Goal: Transaction & Acquisition: Purchase product/service

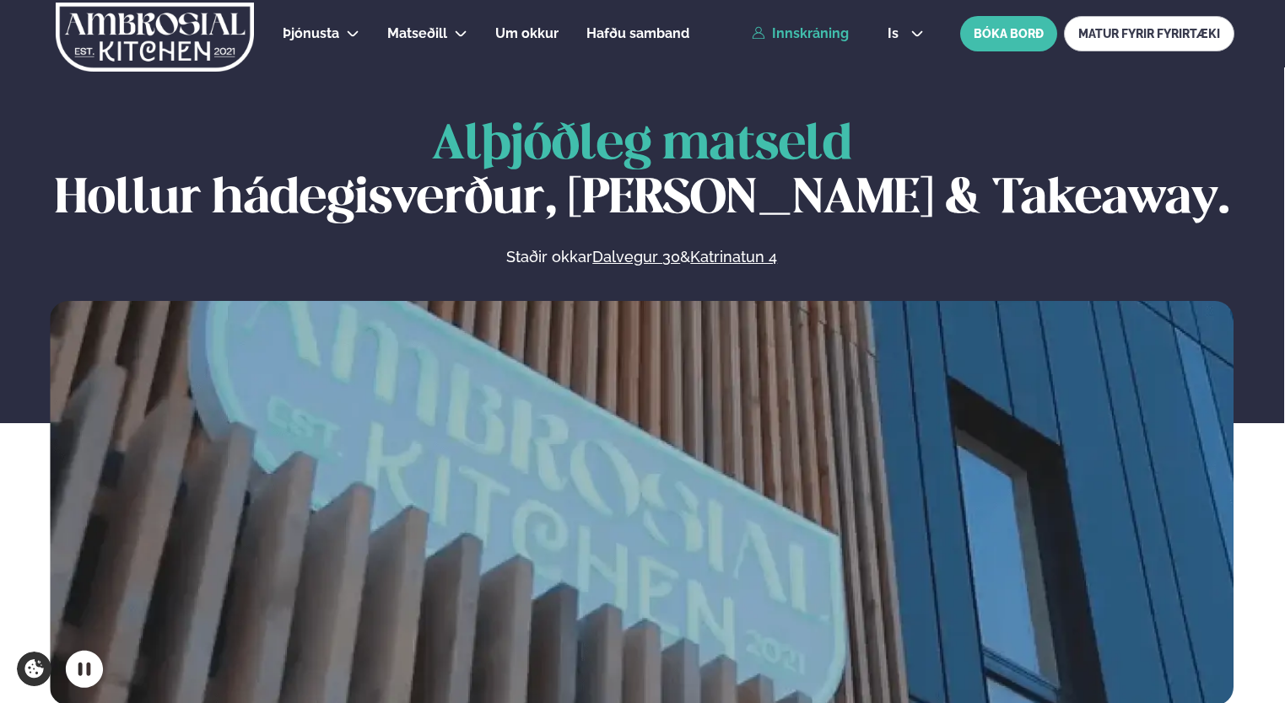
click at [806, 35] on link "Innskráning" at bounding box center [800, 33] width 97 height 15
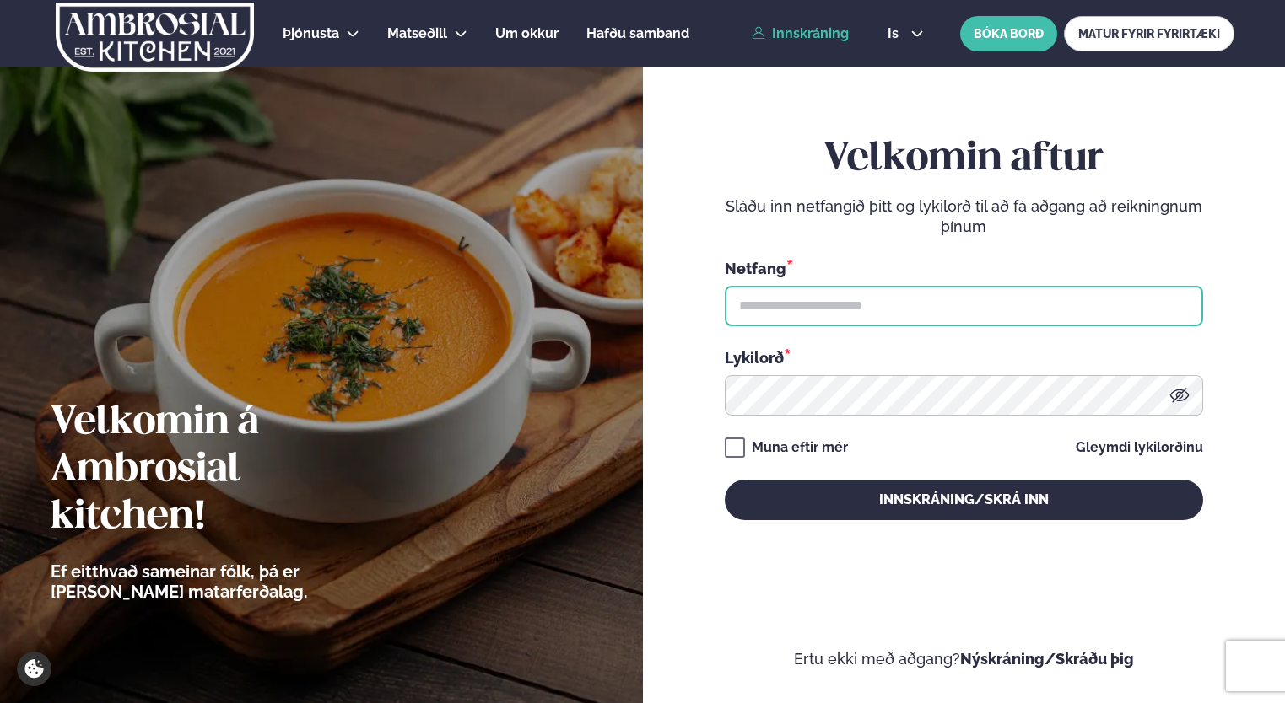
type input "**********"
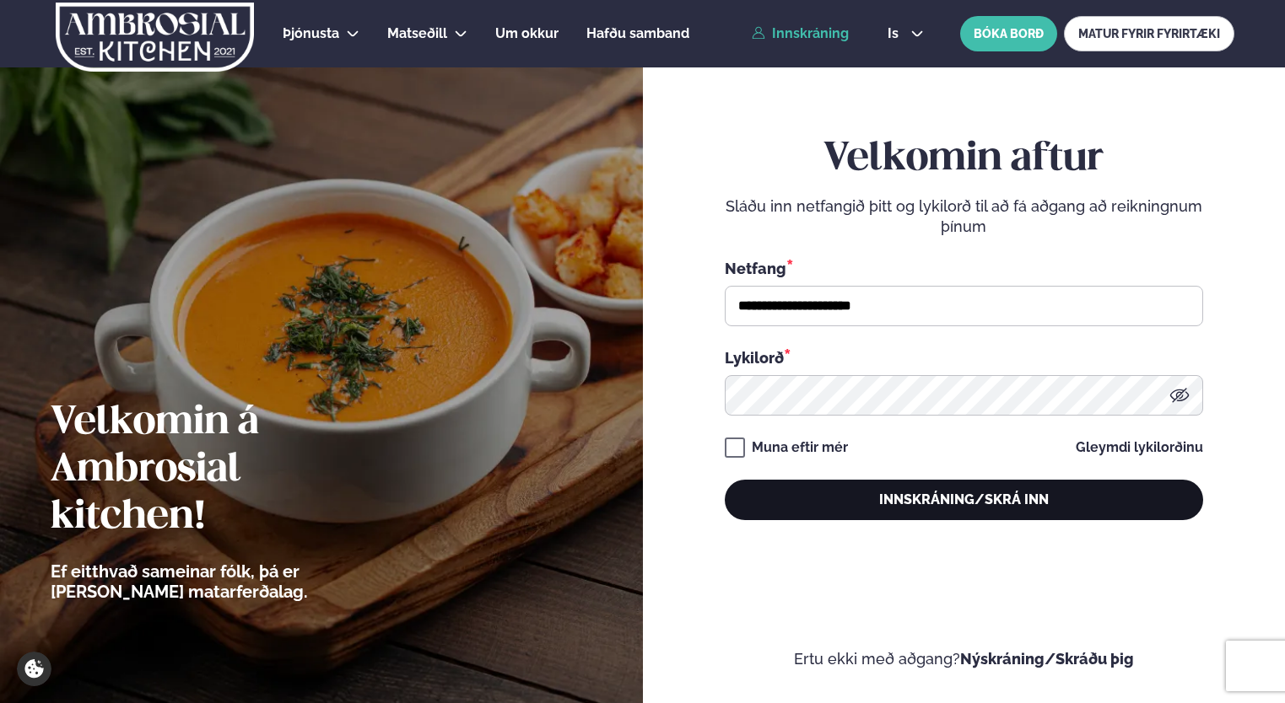
click at [784, 506] on button "Innskráning/Skrá inn" at bounding box center [964, 500] width 478 height 40
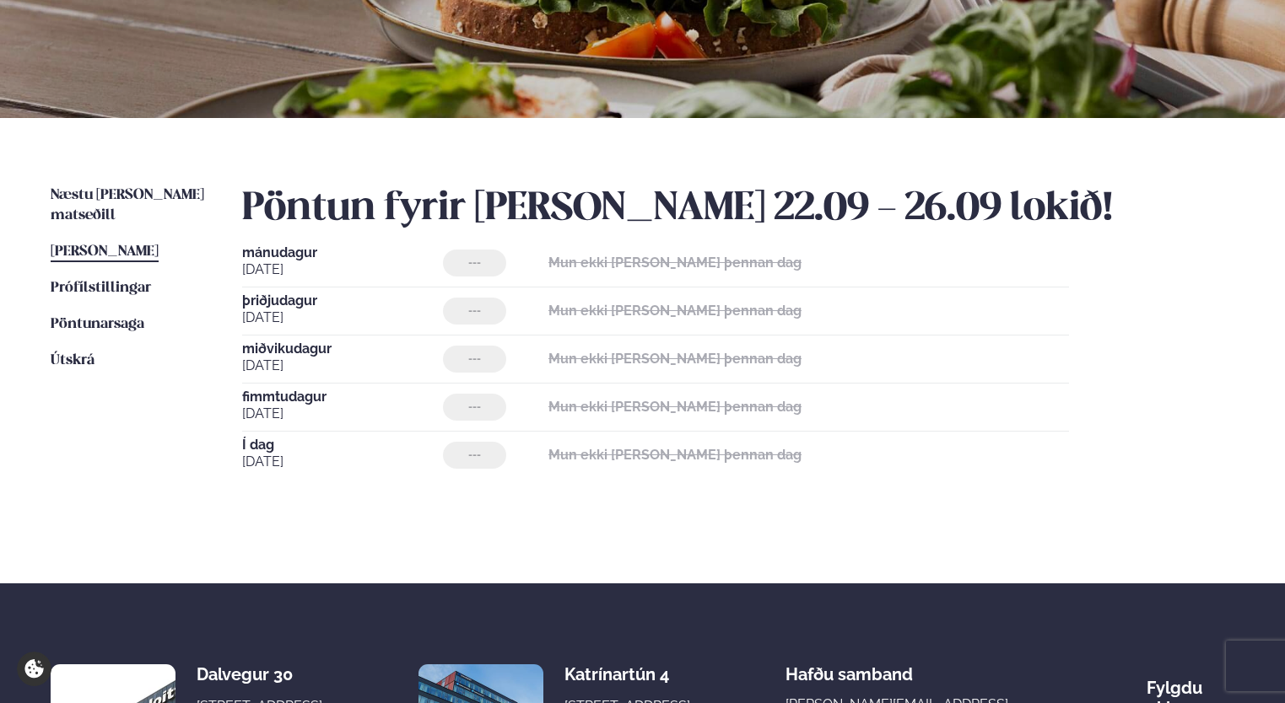
scroll to position [259, 0]
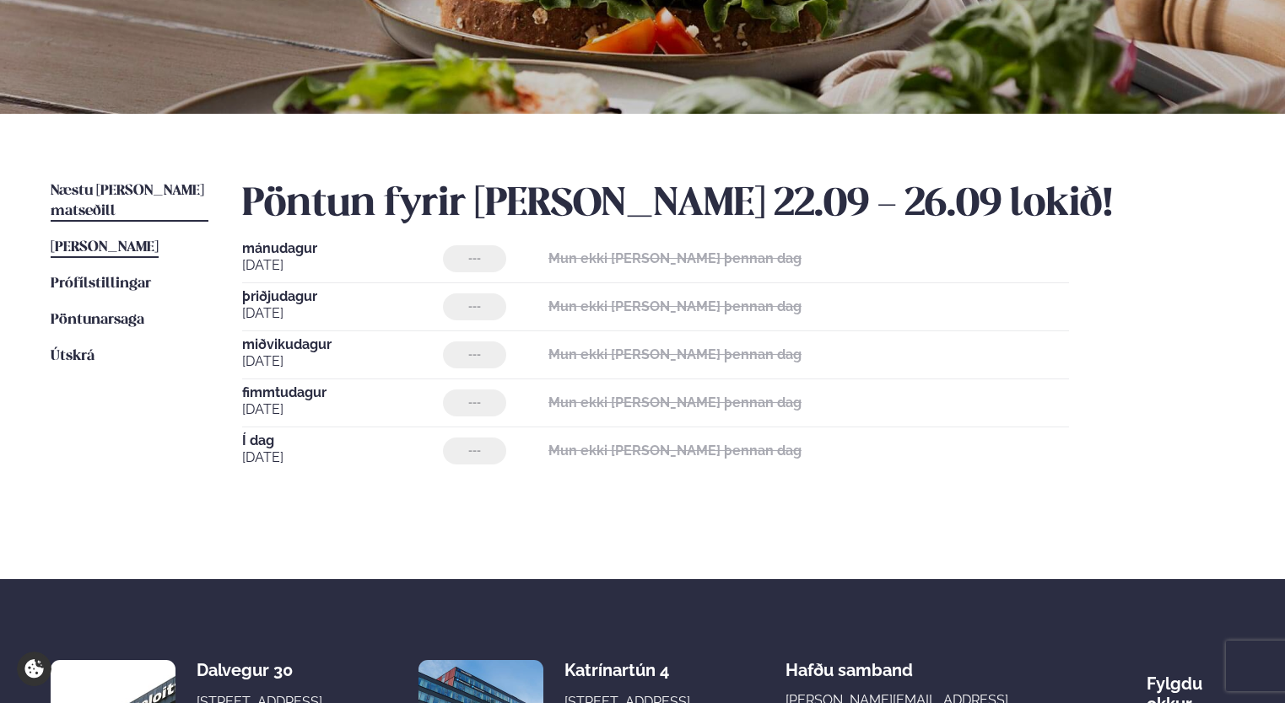
click at [126, 198] on link "Næstu [PERSON_NAME] matseðill Næsta vika" at bounding box center [130, 201] width 158 height 40
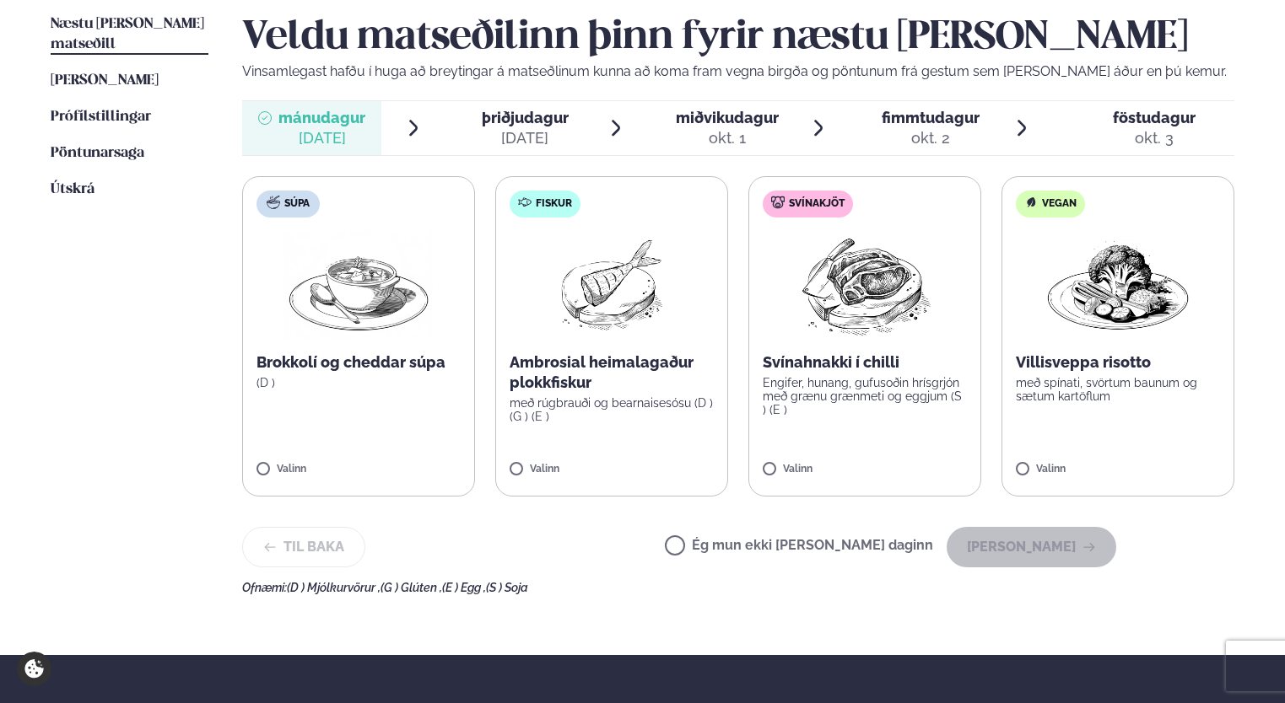
scroll to position [427, 0]
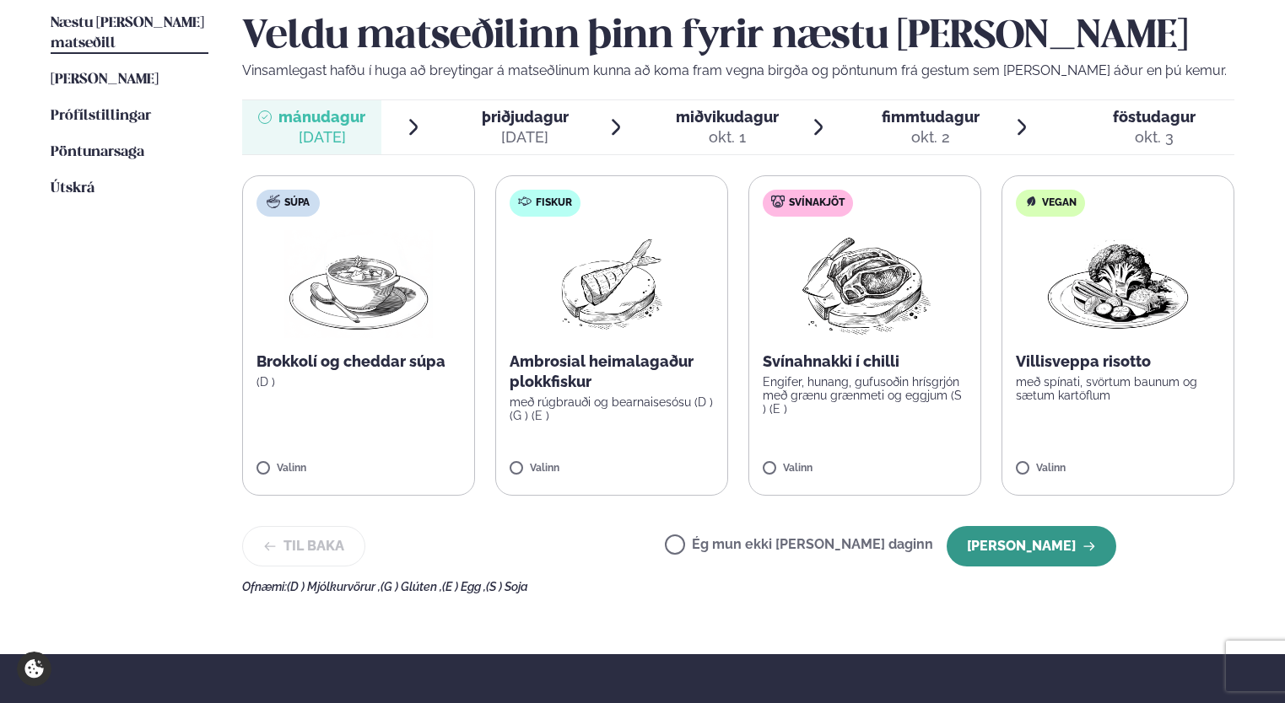
click at [994, 542] on button "[PERSON_NAME]" at bounding box center [1031, 546] width 170 height 40
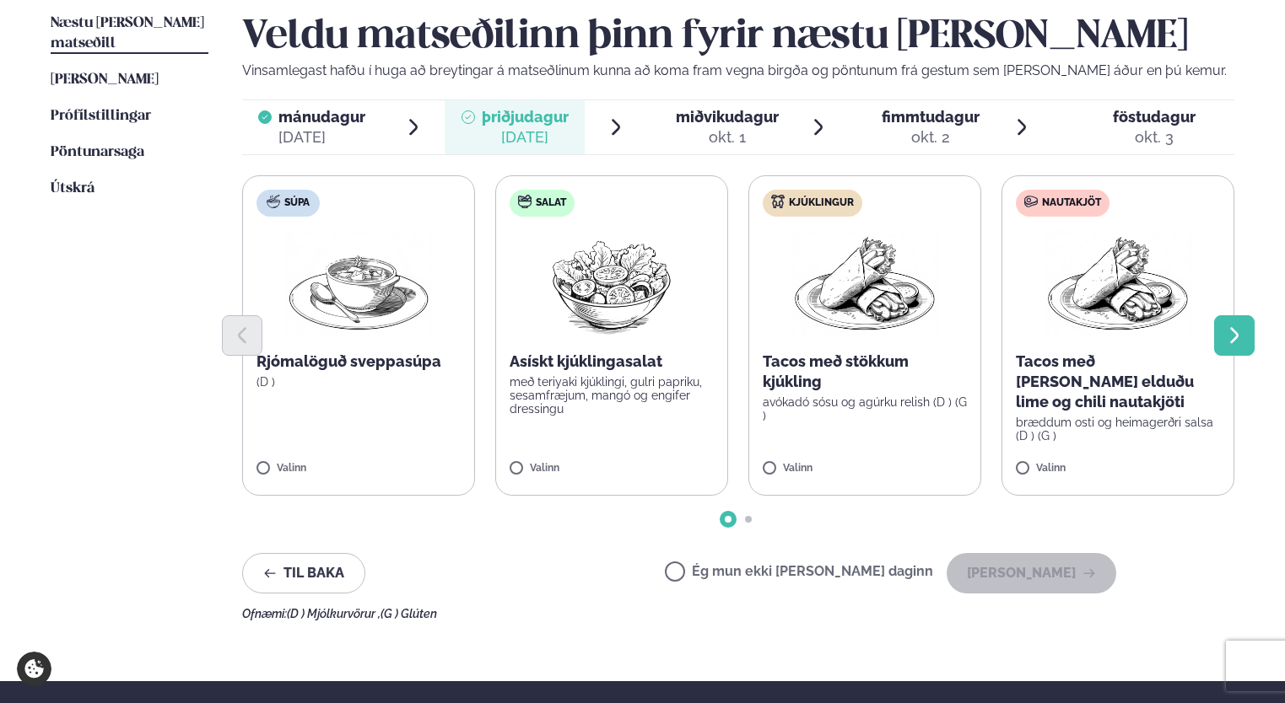
click at [1232, 353] on button "Next slide" at bounding box center [1234, 335] width 40 height 40
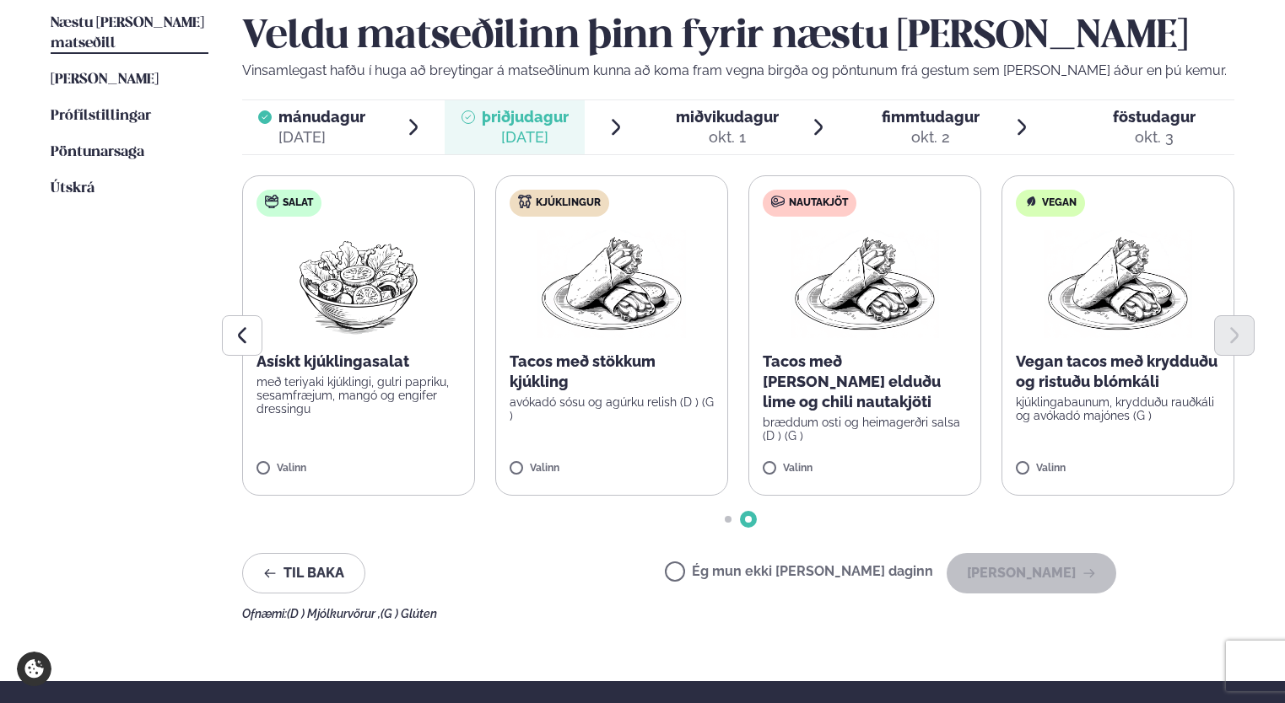
click at [1028, 461] on label "Vegan Vegan tacos með krydduðu og ristuðu blómkáli kjúklingabaunum, krydduðu ra…" at bounding box center [1117, 335] width 233 height 321
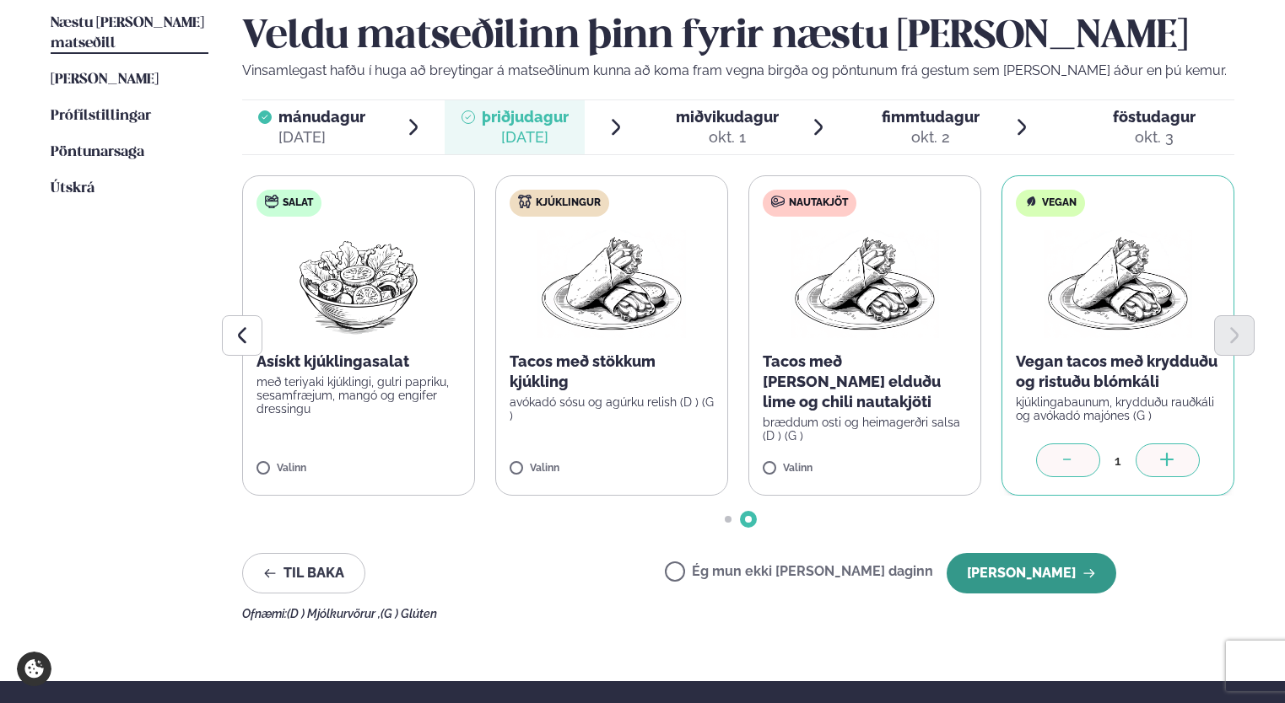
click at [1031, 583] on button "[PERSON_NAME]" at bounding box center [1031, 573] width 170 height 40
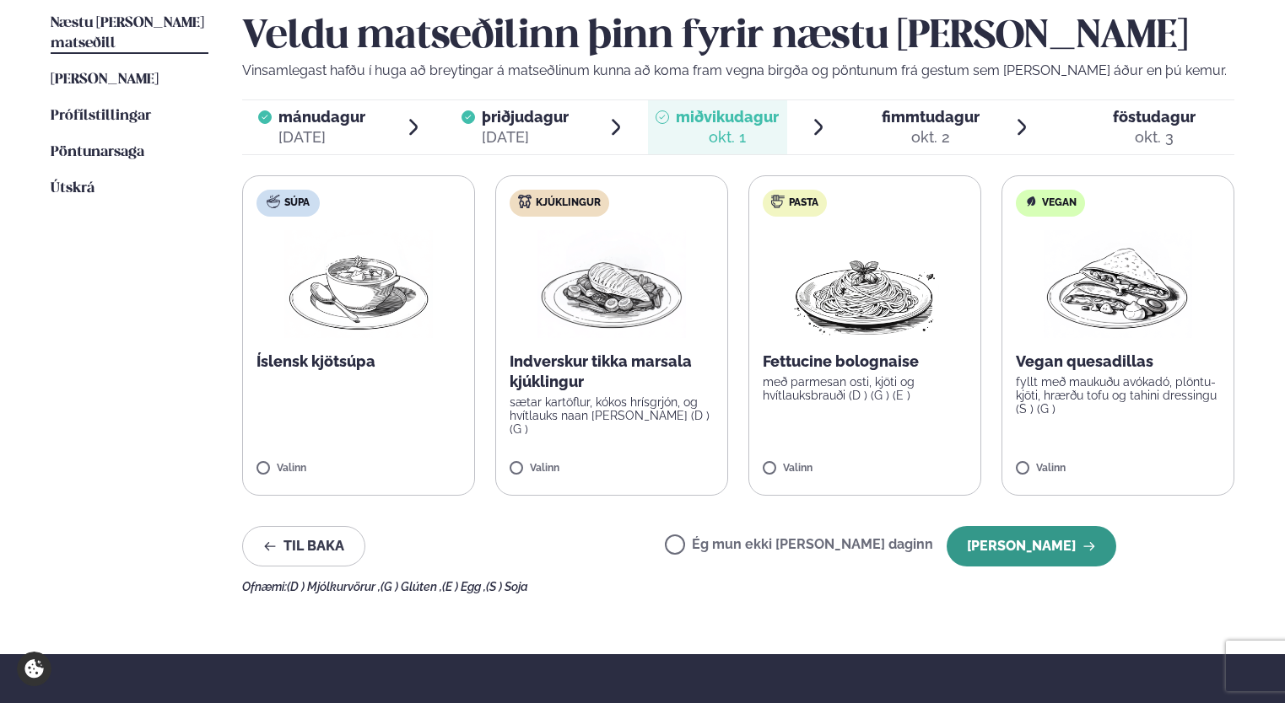
click at [994, 541] on button "[PERSON_NAME]" at bounding box center [1031, 546] width 170 height 40
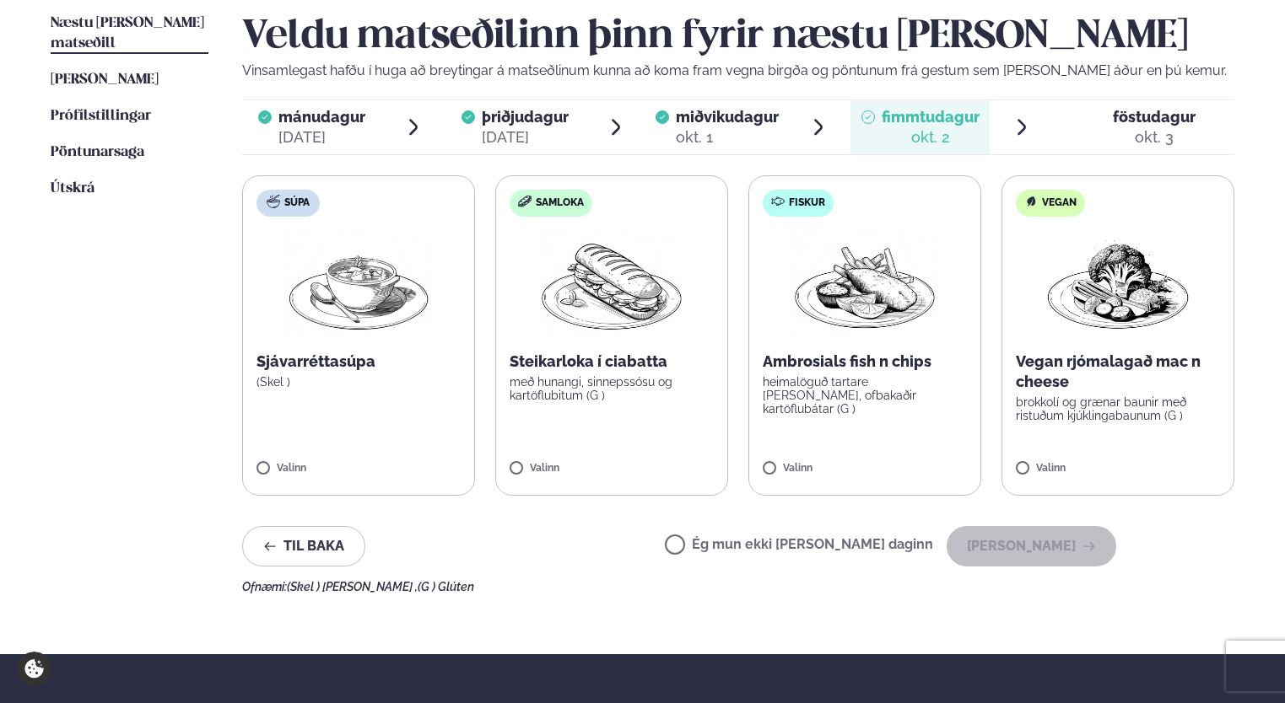
click at [752, 549] on label "Ég mun ekki [PERSON_NAME] daginn" at bounding box center [799, 547] width 268 height 18
click at [1077, 538] on button "[PERSON_NAME]" at bounding box center [1031, 546] width 170 height 40
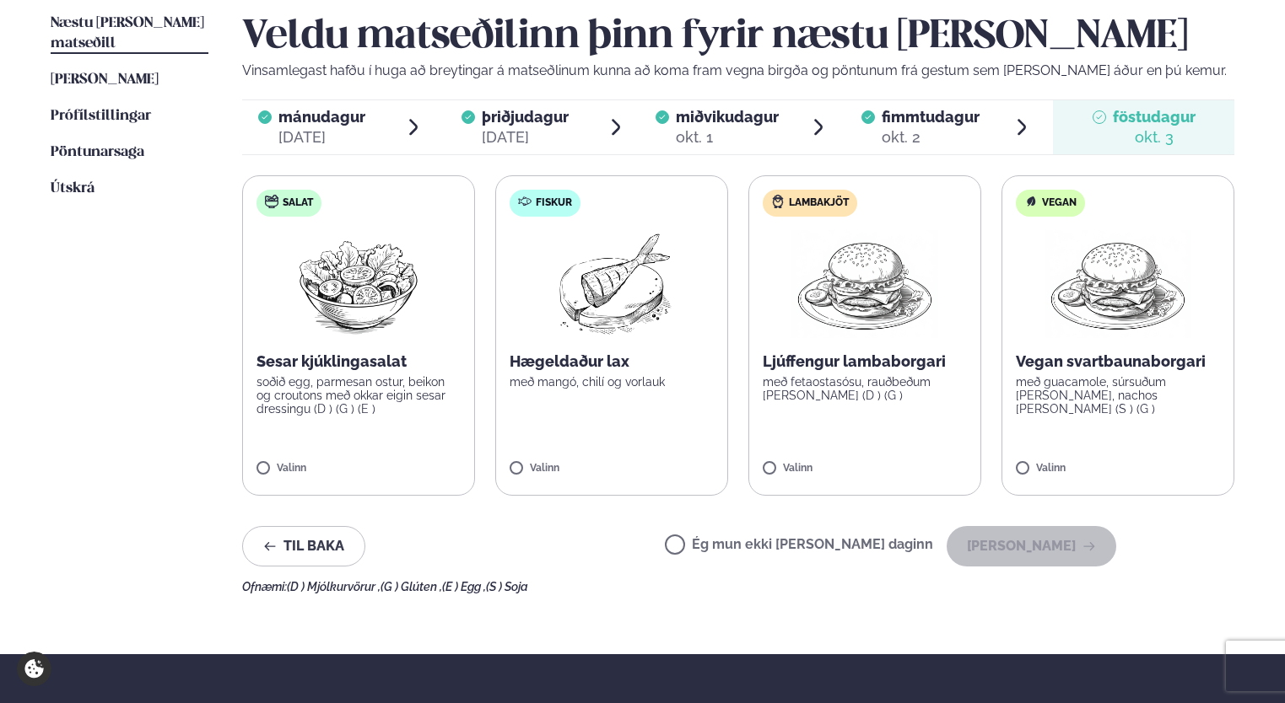
click at [1021, 477] on div "Valinn" at bounding box center [1118, 472] width 204 height 19
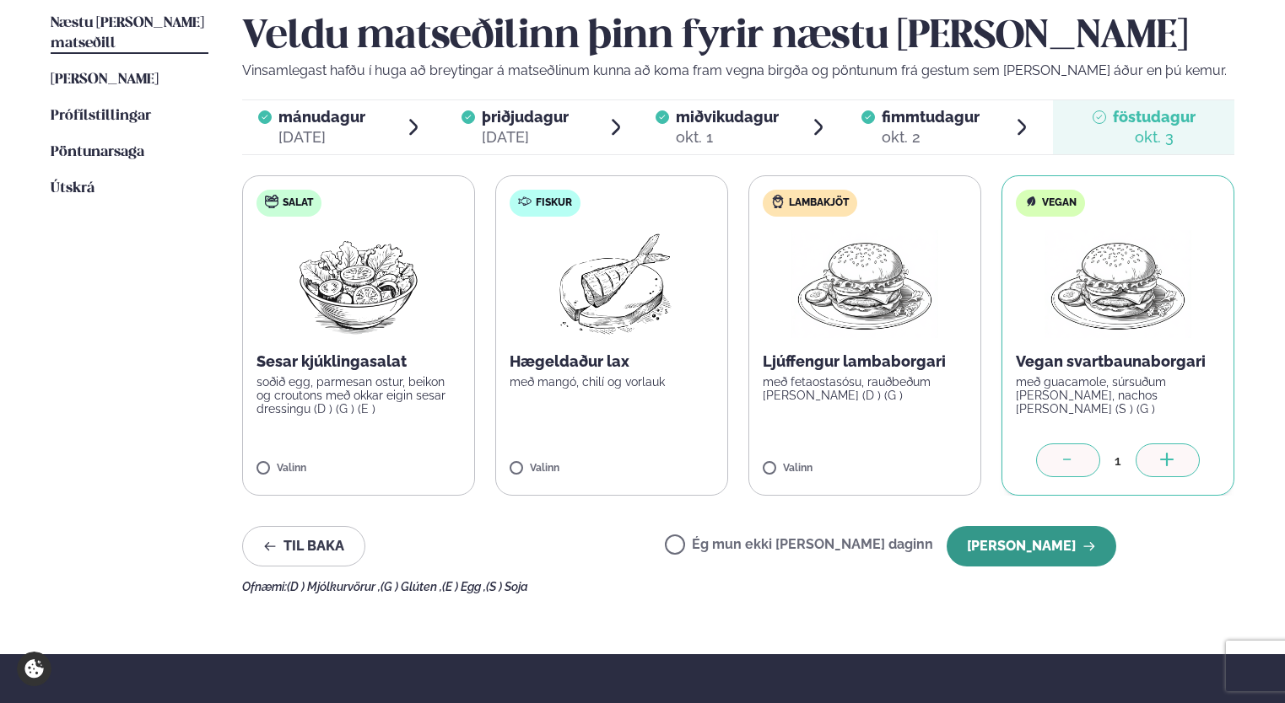
click at [1070, 535] on button "[PERSON_NAME]" at bounding box center [1031, 546] width 170 height 40
